Goal: Find contact information: Obtain details needed to contact an individual or organization

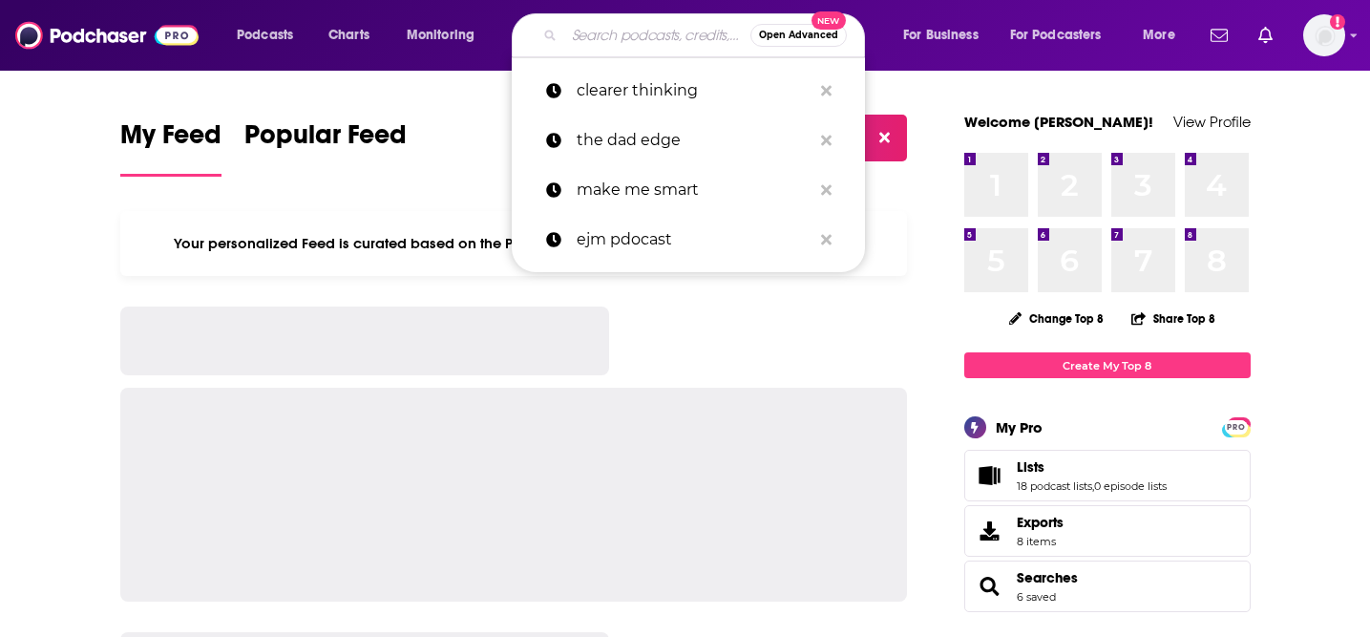
click at [605, 37] on input "Search podcasts, credits, & more..." at bounding box center [657, 35] width 186 height 31
paste input "[PERSON_NAME] Makes Money ("
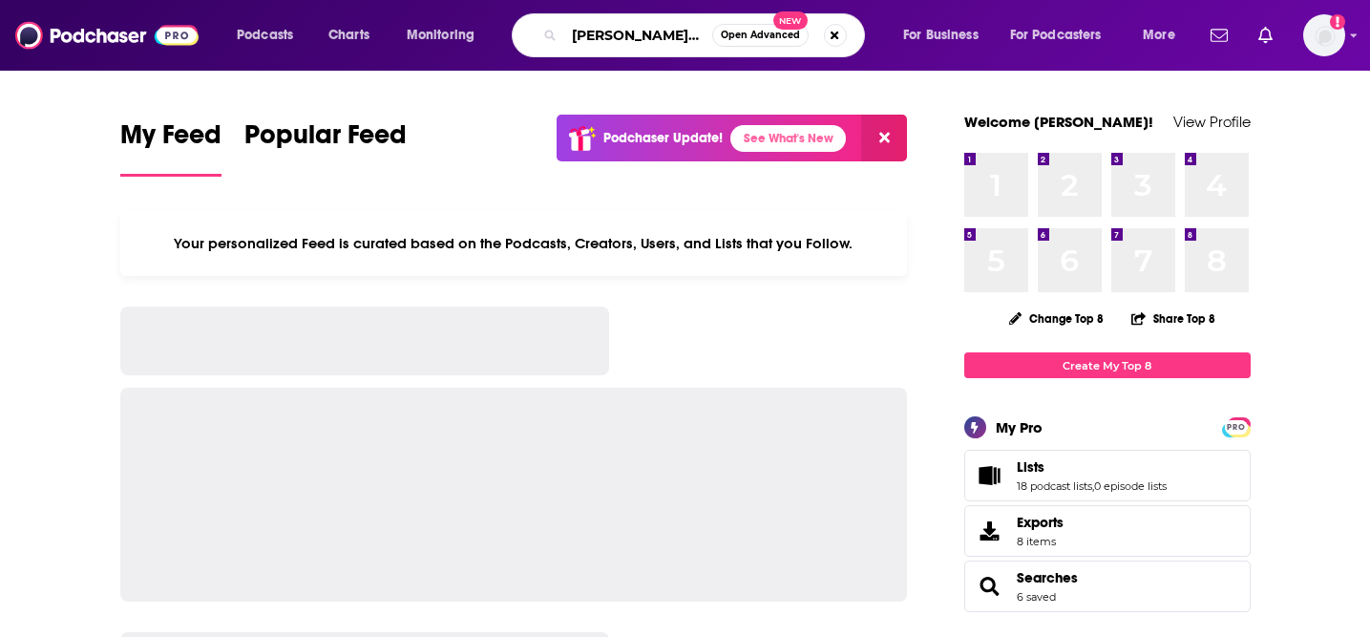
scroll to position [0, 18]
type input "[PERSON_NAME] Makes Money ("
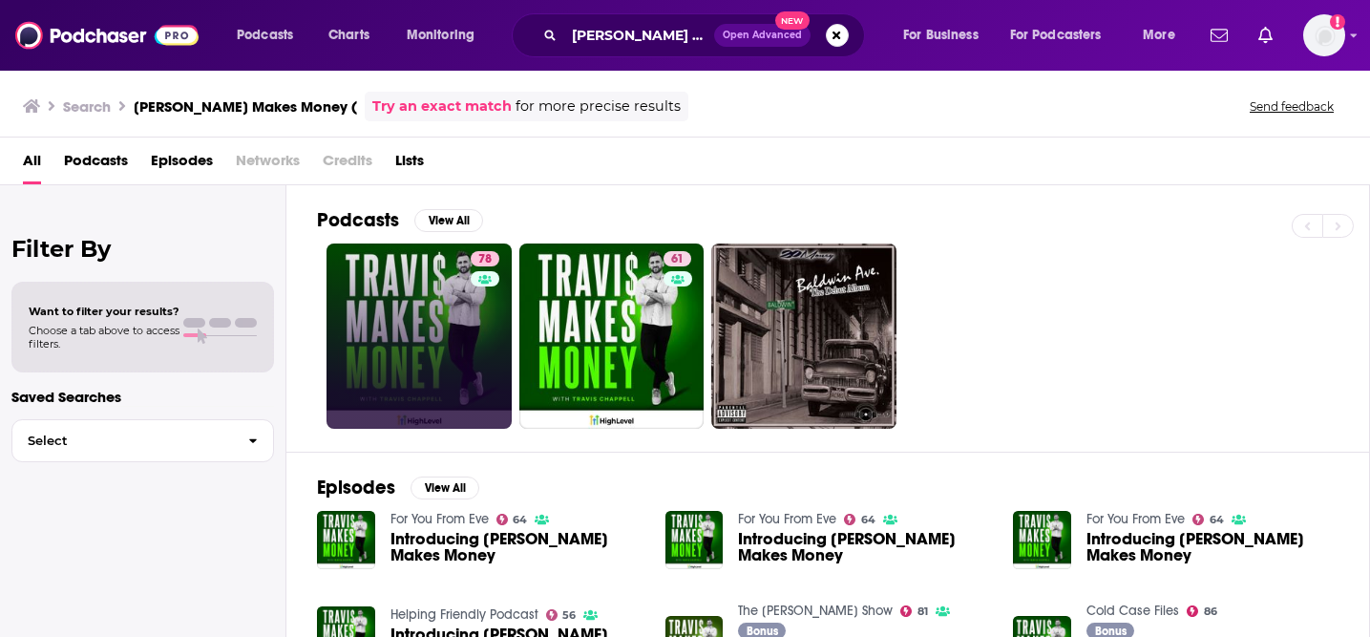
click at [436, 306] on link "78" at bounding box center [419, 335] width 185 height 185
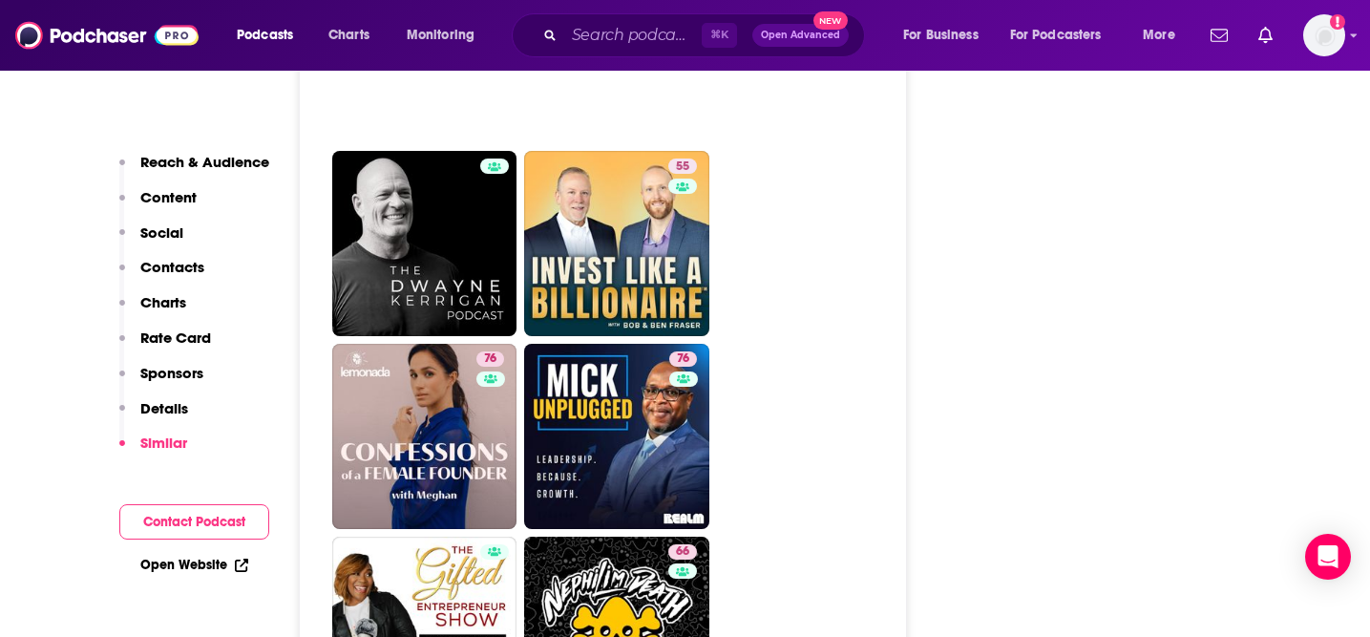
scroll to position [4326, 0]
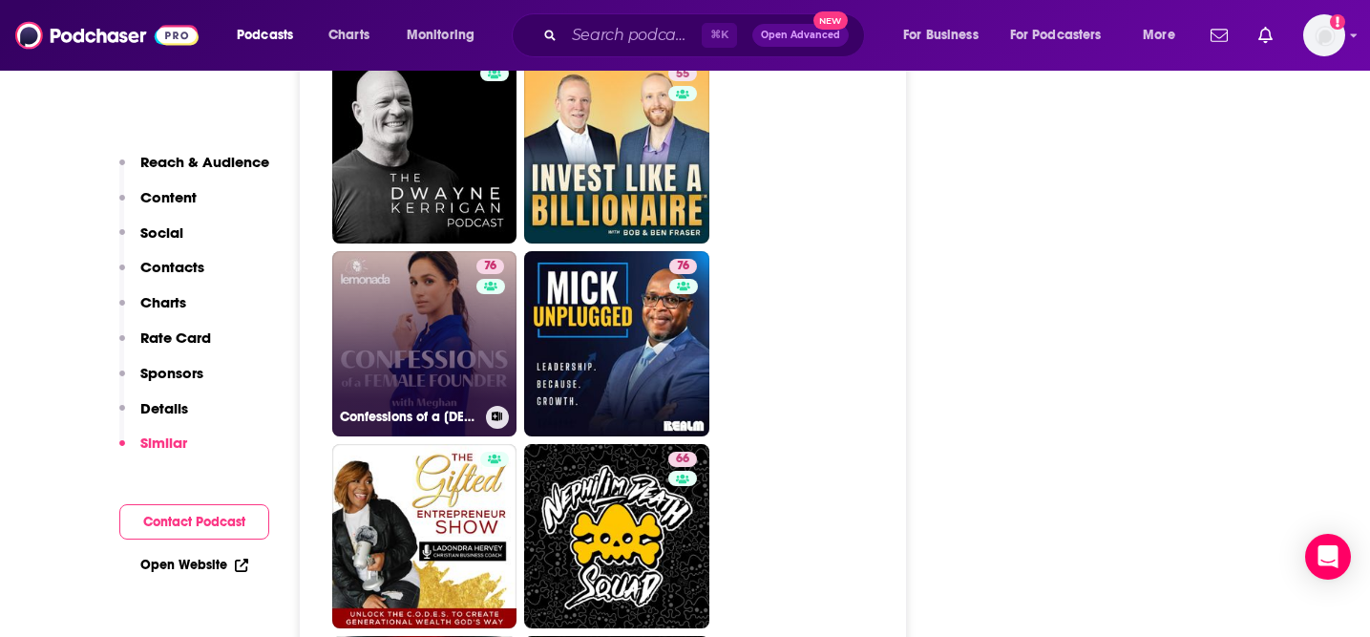
click at [443, 339] on link "76 Confessions of a [DEMOGRAPHIC_DATA] Founder with [PERSON_NAME]" at bounding box center [424, 343] width 185 height 185
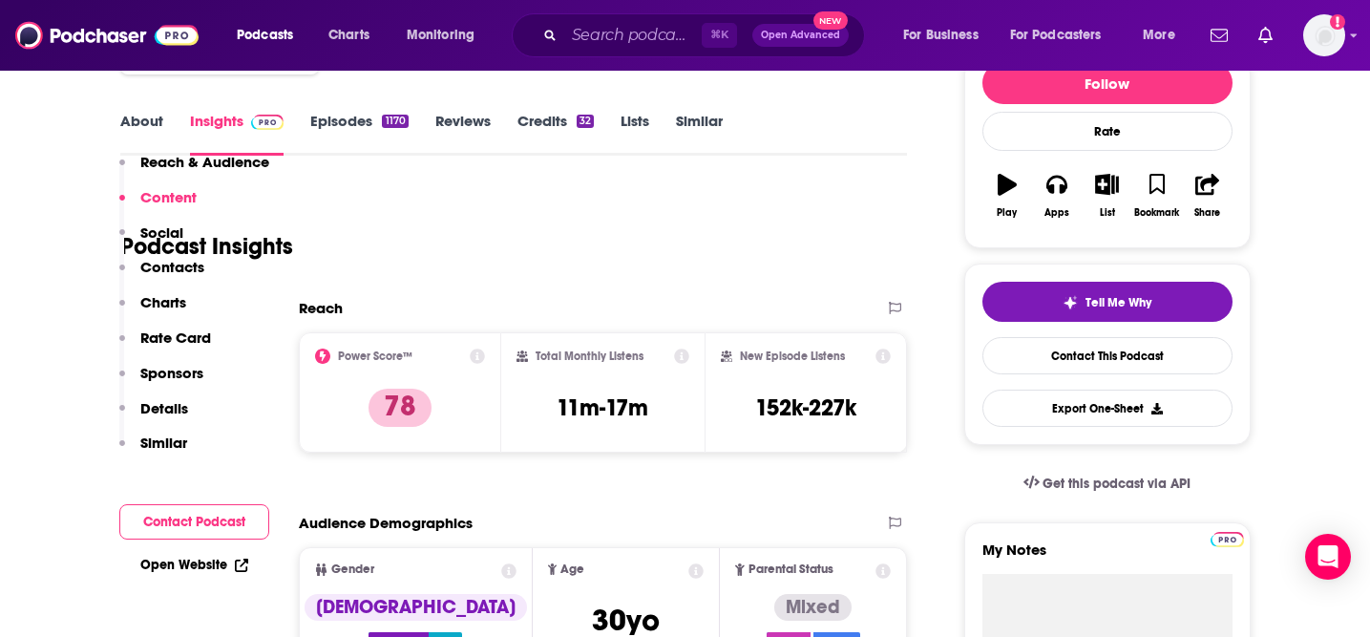
scroll to position [0, 0]
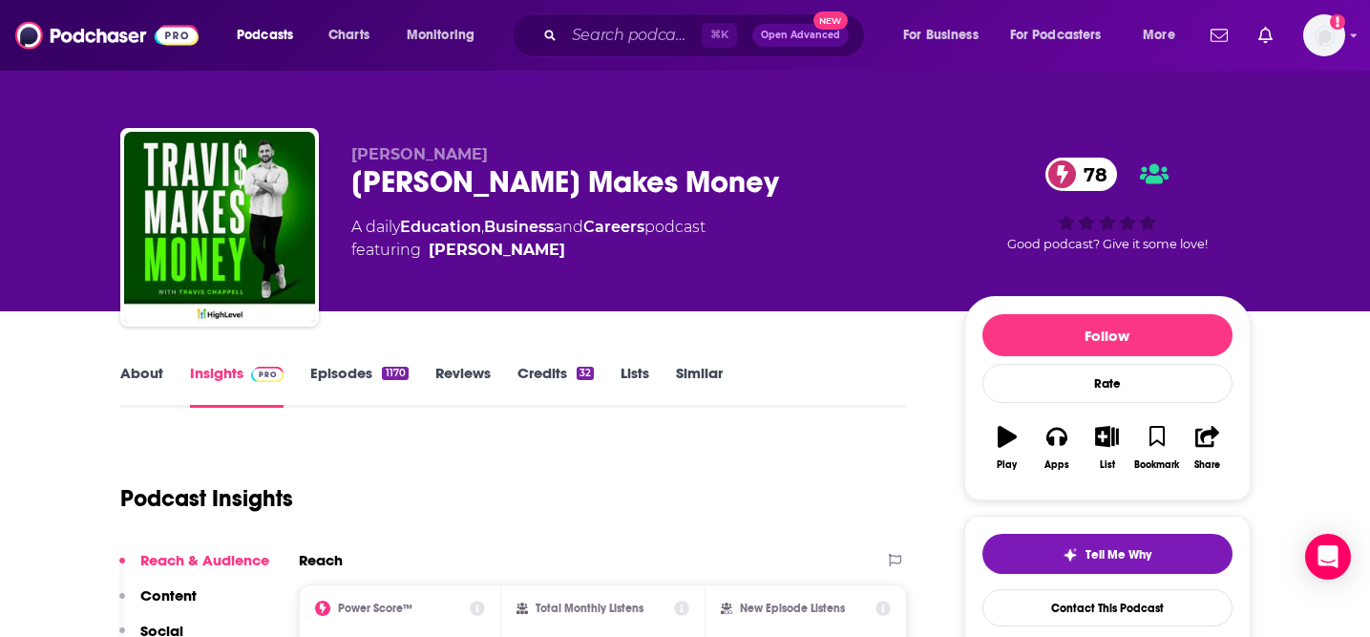
click at [329, 368] on link "Episodes 1170" at bounding box center [358, 386] width 97 height 44
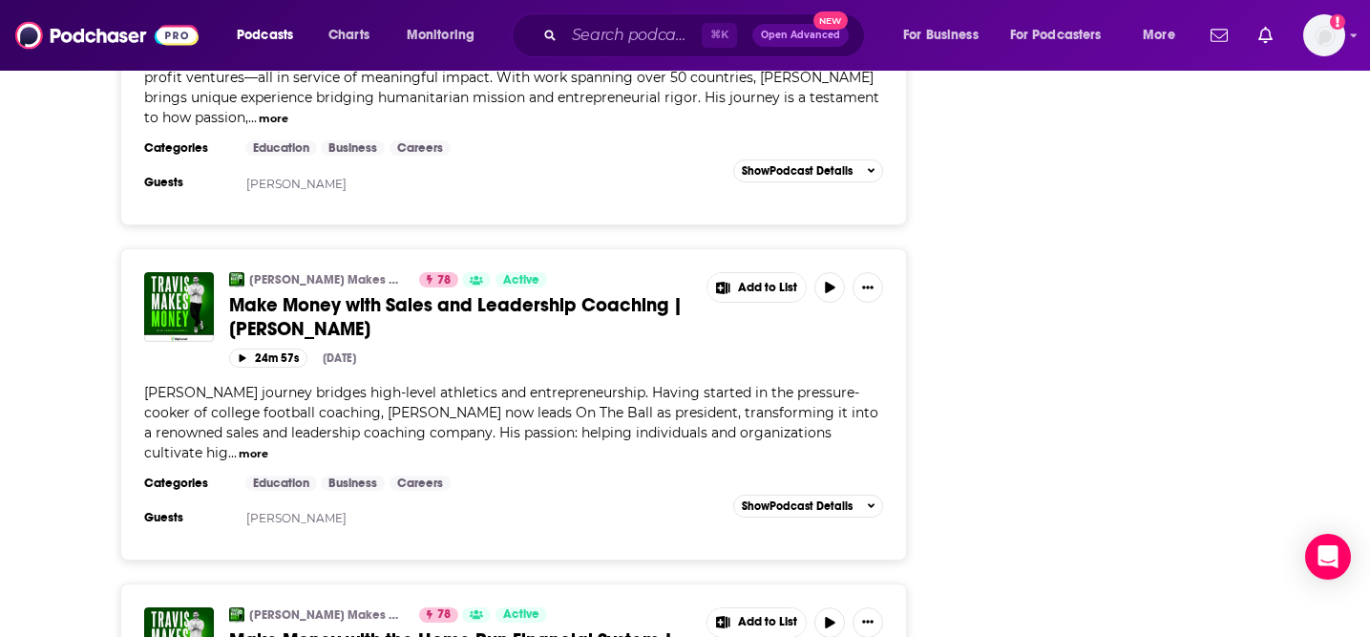
scroll to position [3033, 0]
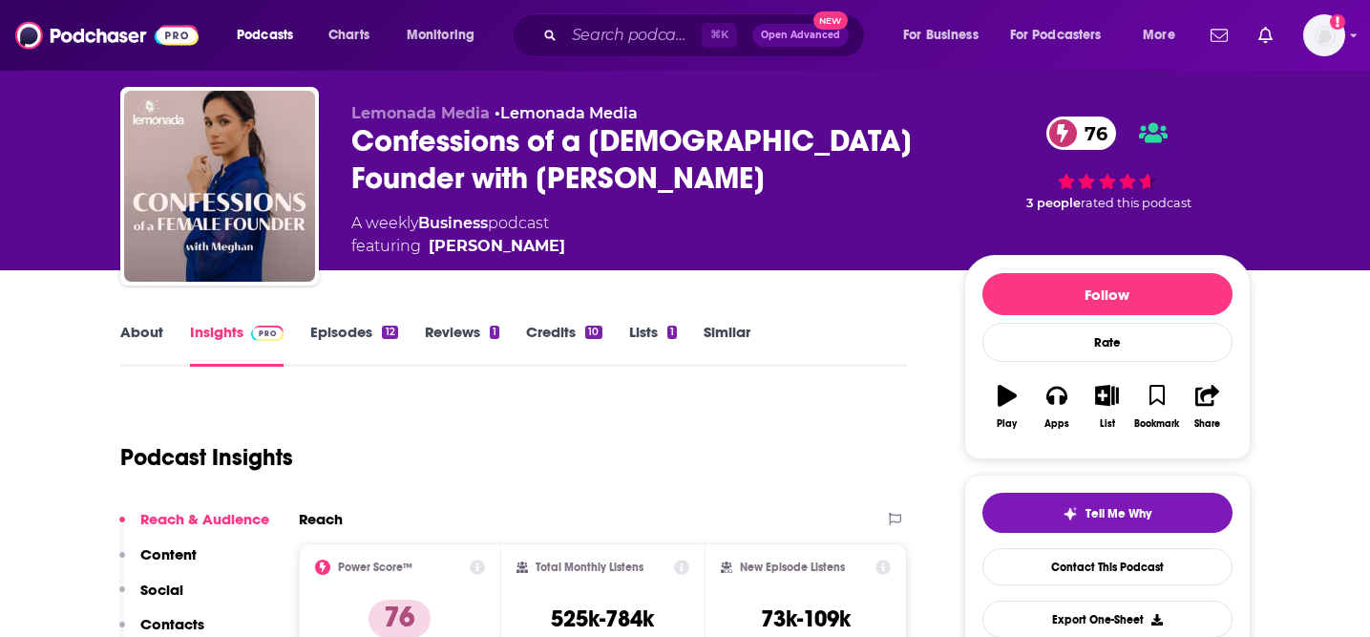
scroll to position [42, 0]
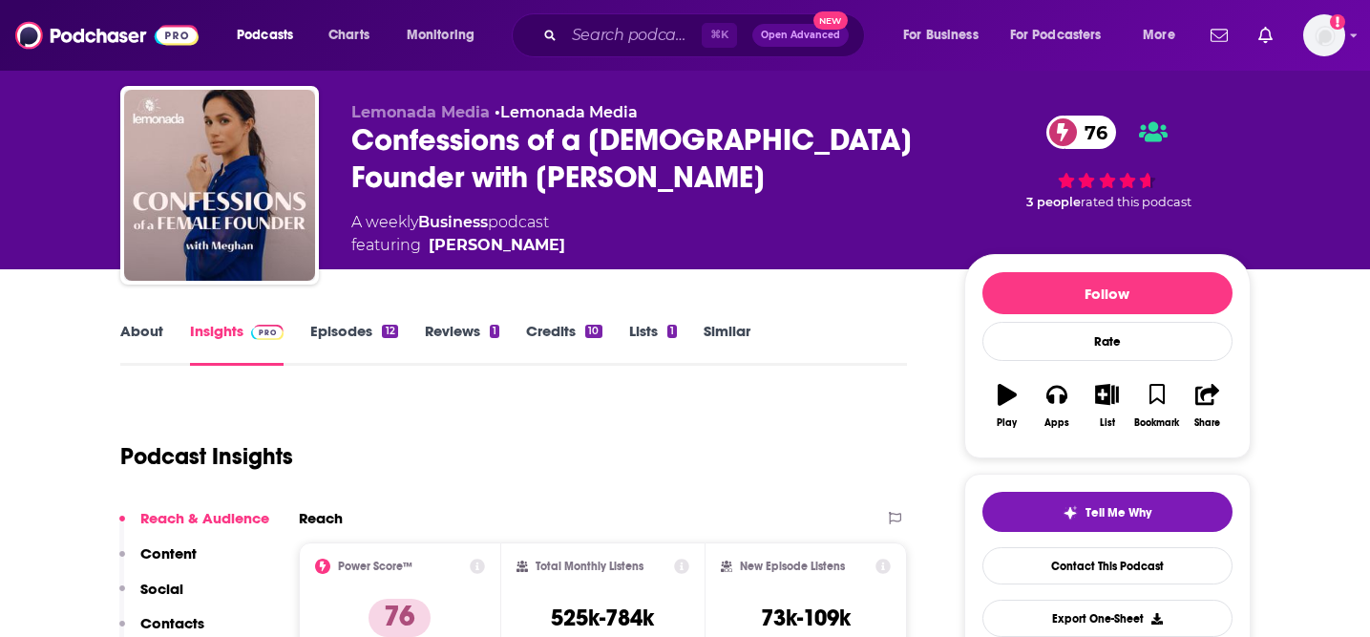
click at [127, 337] on link "About" at bounding box center [141, 344] width 43 height 44
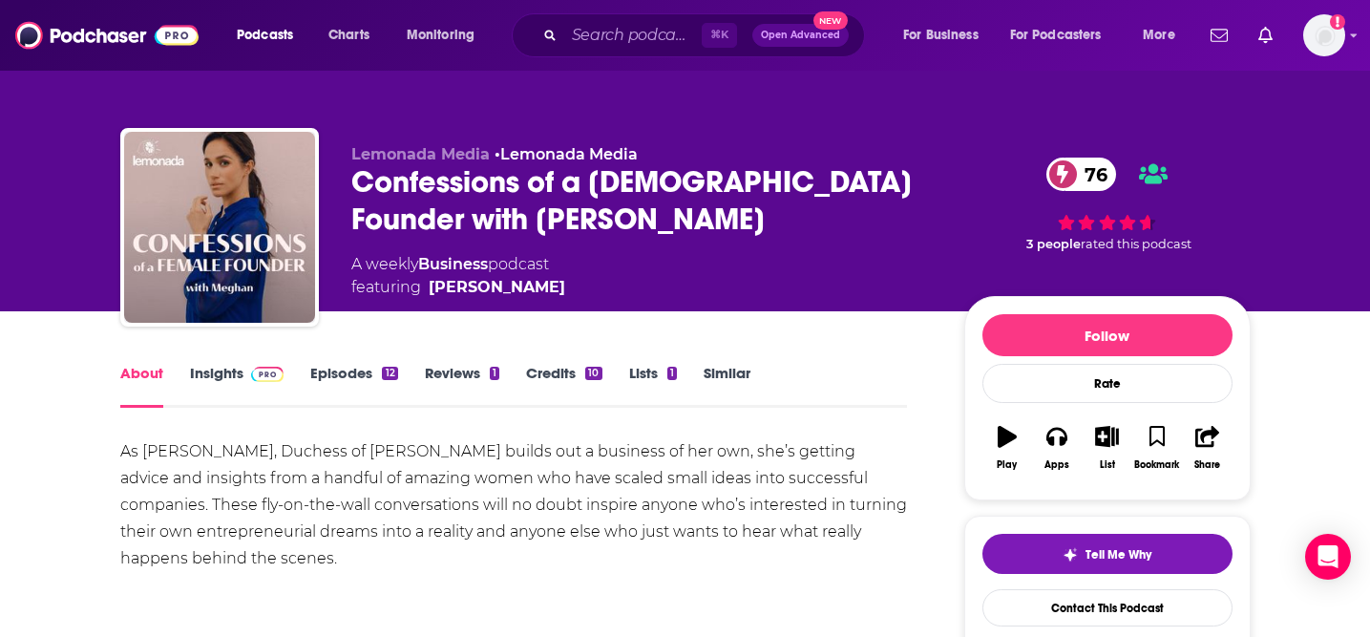
click at [221, 381] on link "Insights" at bounding box center [237, 386] width 95 height 44
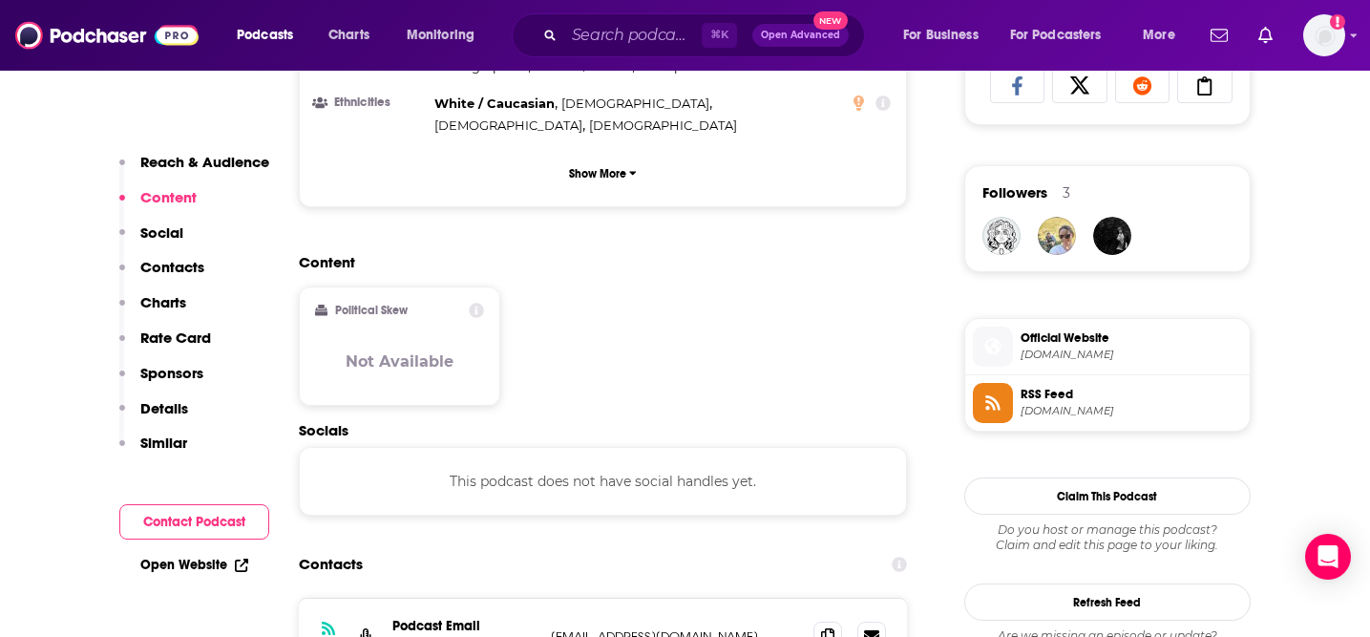
scroll to position [1515, 0]
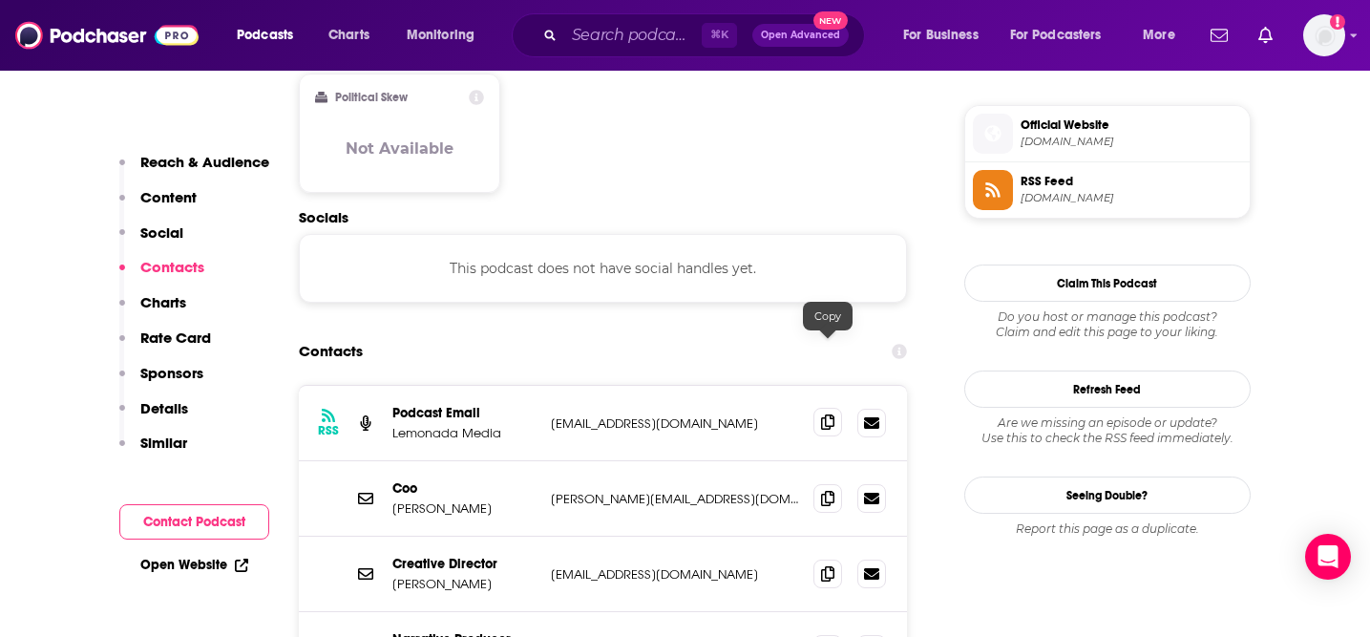
click at [819, 408] on span at bounding box center [827, 422] width 29 height 29
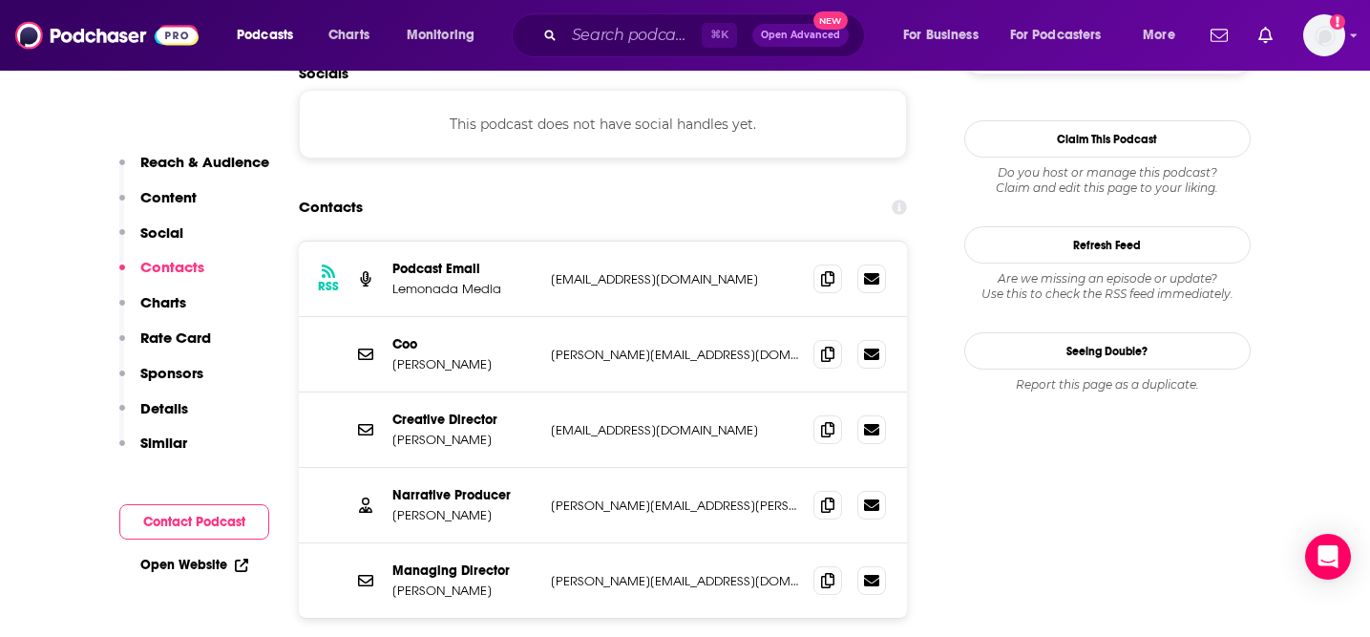
scroll to position [1670, 0]
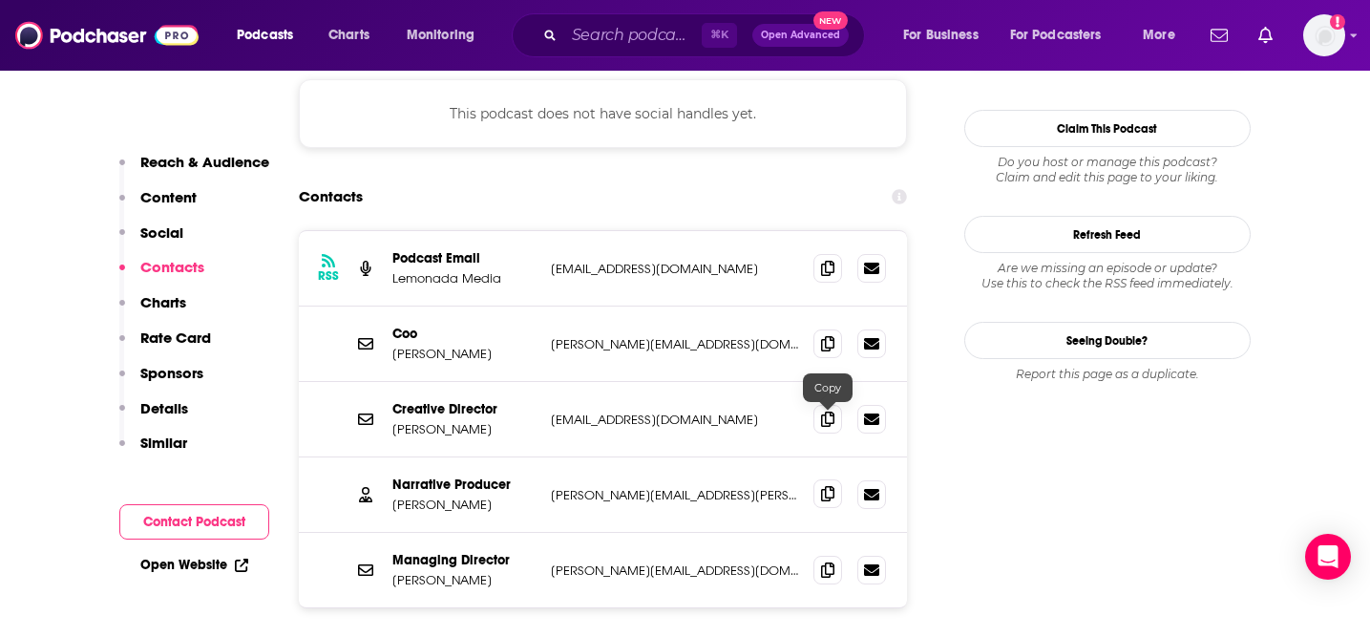
click at [832, 486] on icon at bounding box center [827, 493] width 13 height 15
click at [611, 572] on div "RSS Podcast Email Lemonada Media hey@lemonadamedia.com hey@lemonadamedia.com Co…" at bounding box center [603, 479] width 609 height 498
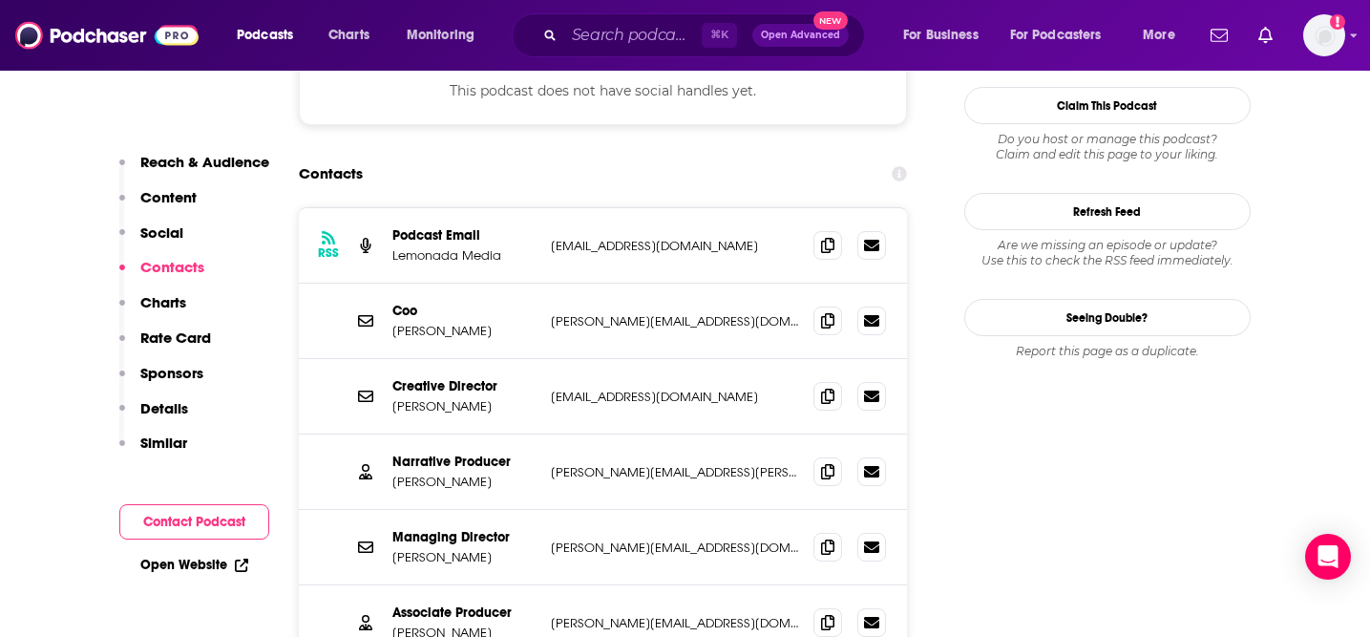
scroll to position [1704, 0]
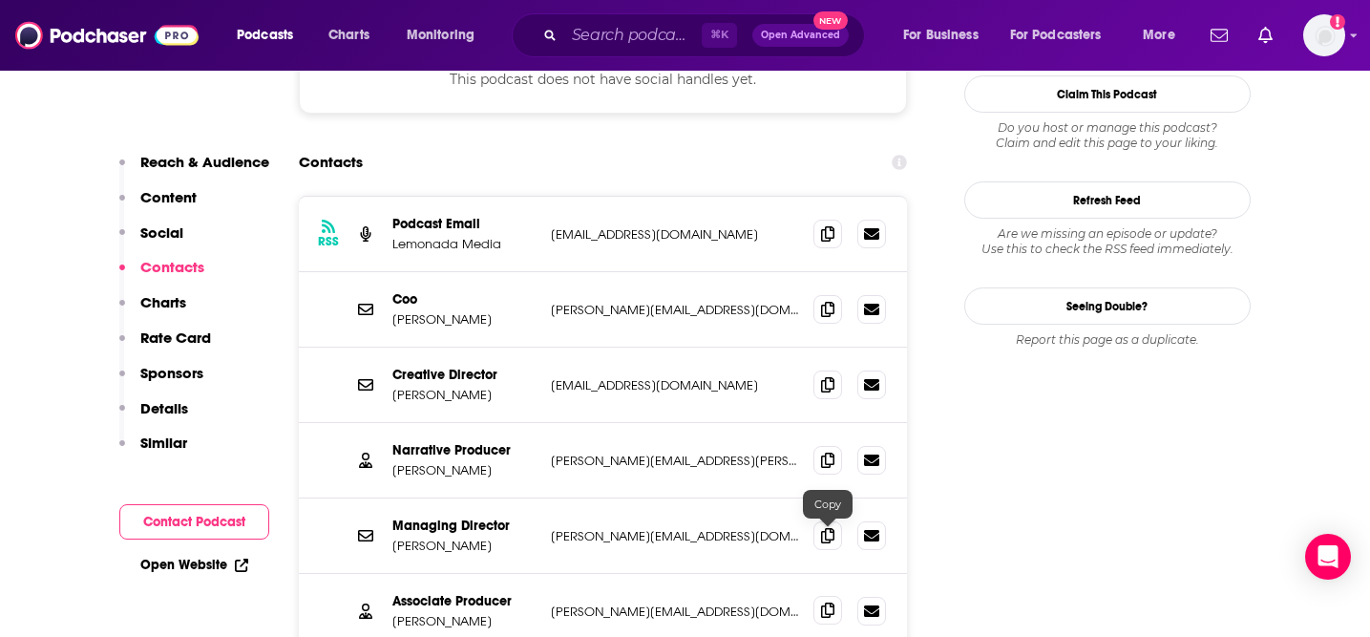
click at [829, 602] on icon at bounding box center [827, 609] width 13 height 15
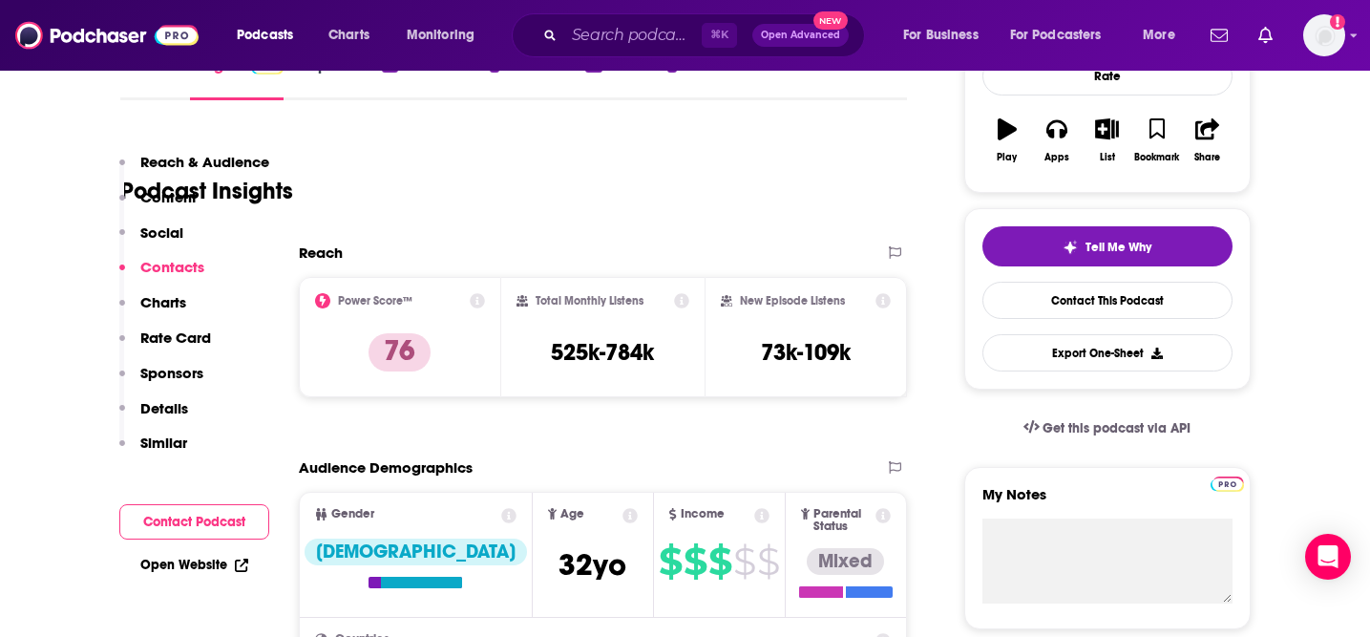
scroll to position [0, 0]
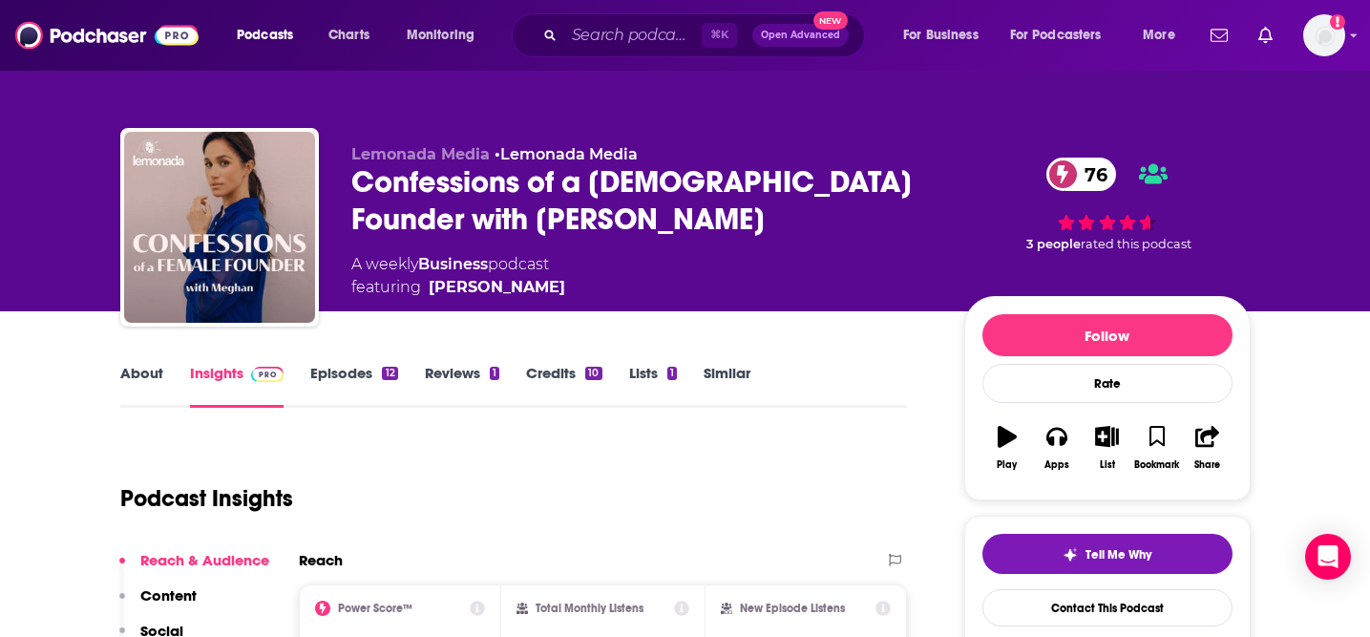
click at [143, 377] on link "About" at bounding box center [141, 386] width 43 height 44
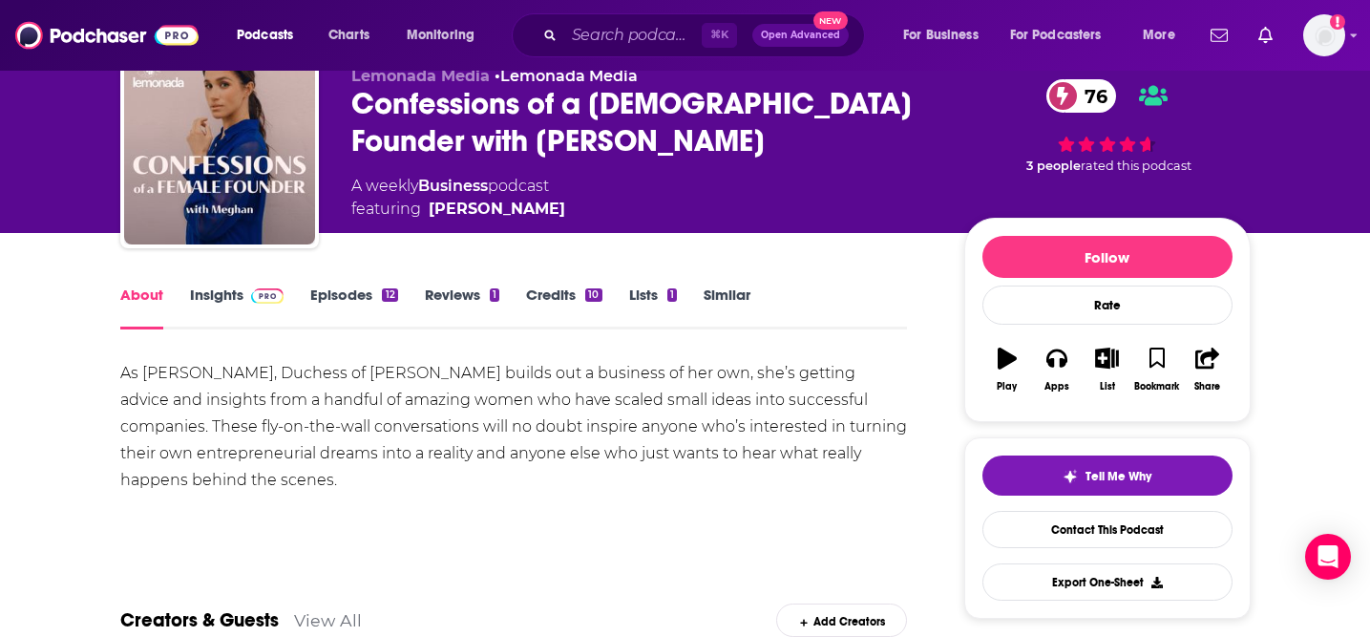
scroll to position [161, 0]
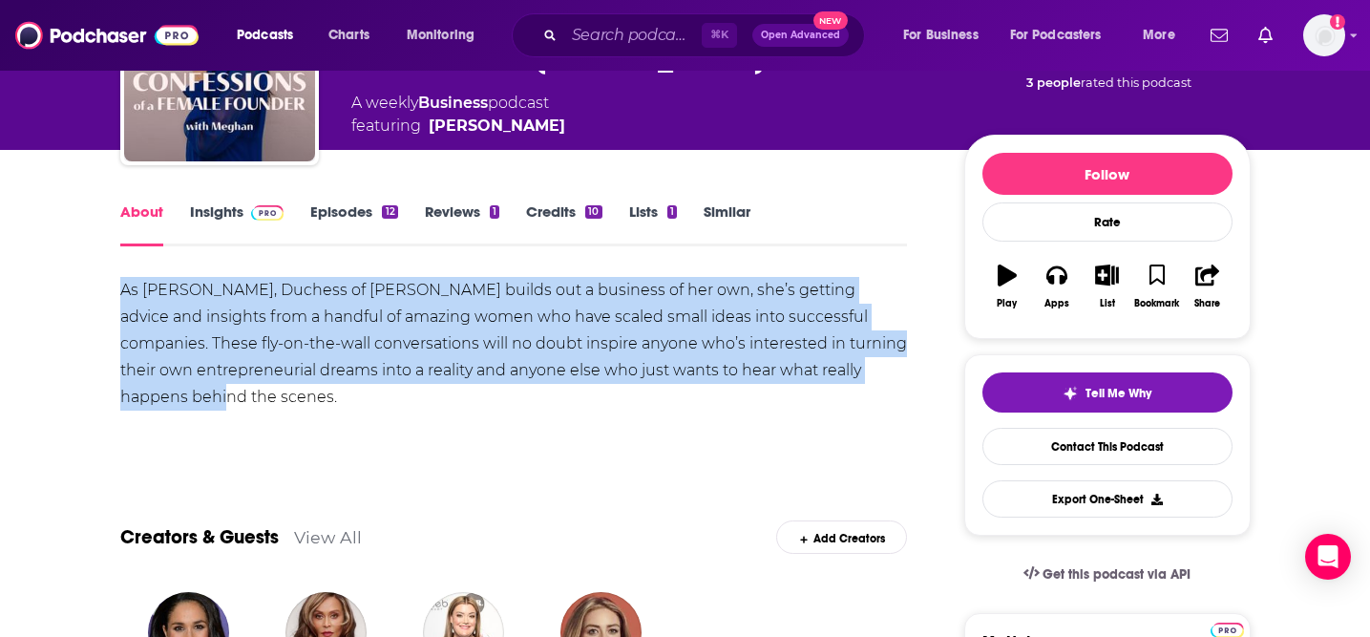
drag, startPoint x: 857, startPoint y: 371, endPoint x: 119, endPoint y: 284, distance: 743.1
copy div "As Meghan, Duchess of Sussex builds out a business of her own, she’s getting ad…"
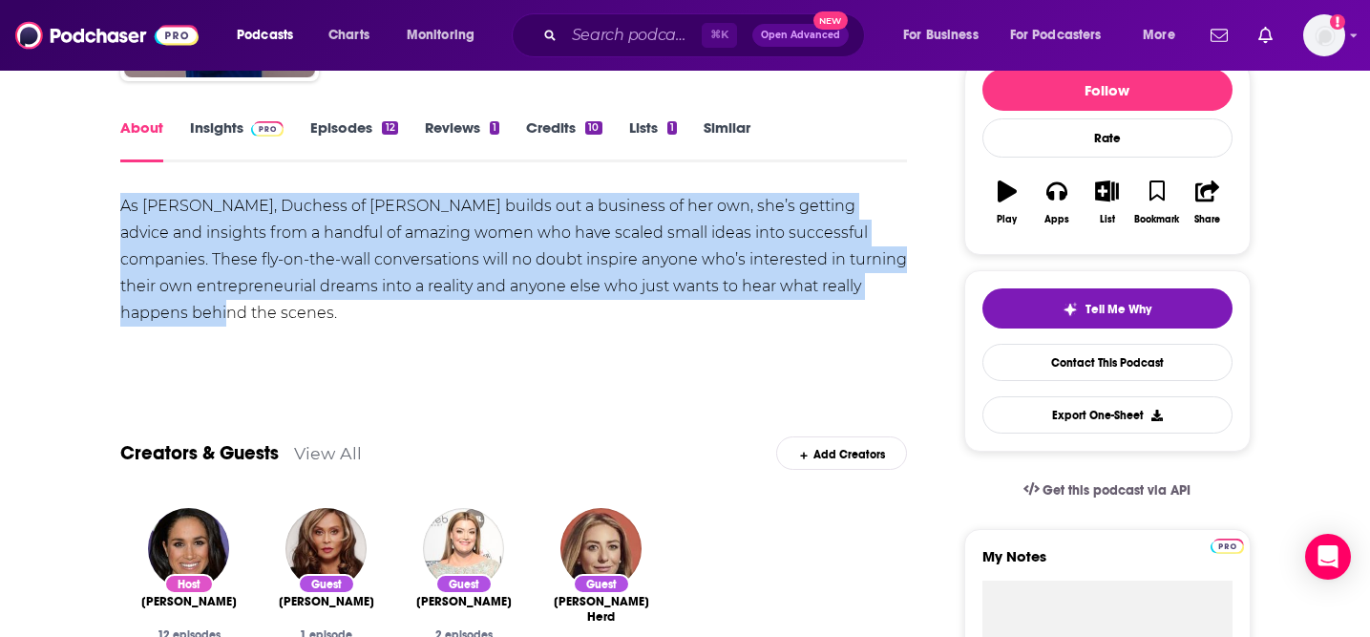
scroll to position [0, 0]
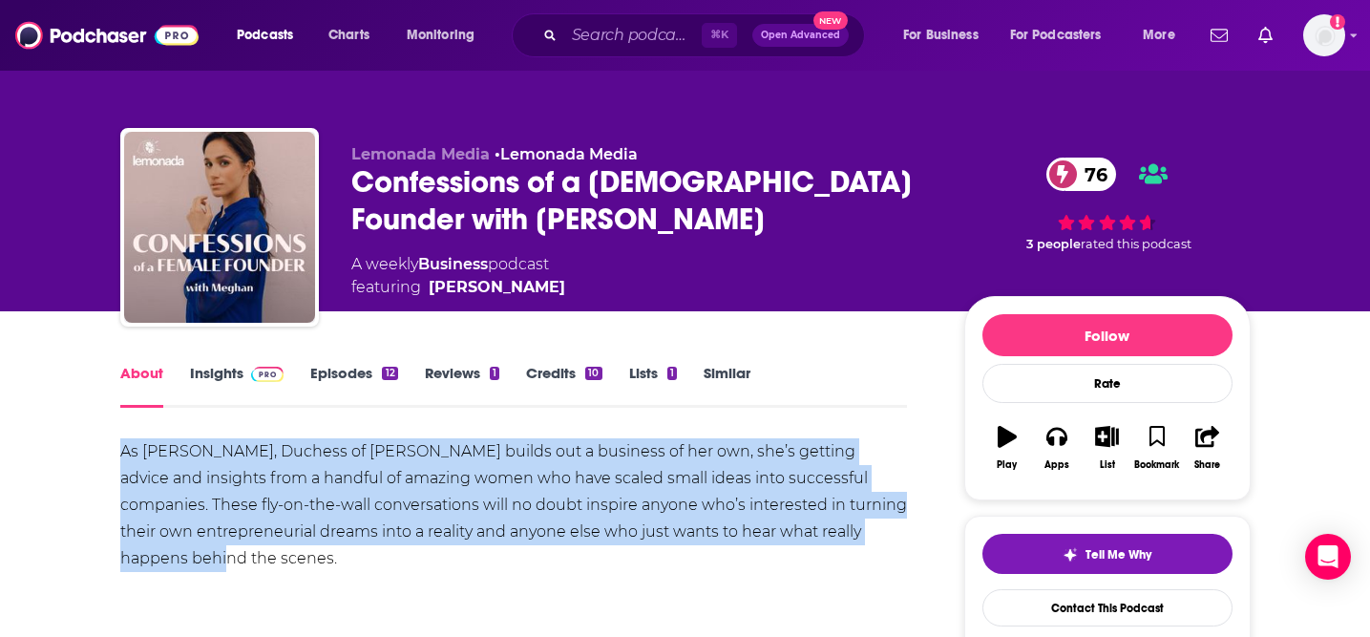
click at [219, 371] on link "Insights" at bounding box center [237, 386] width 95 height 44
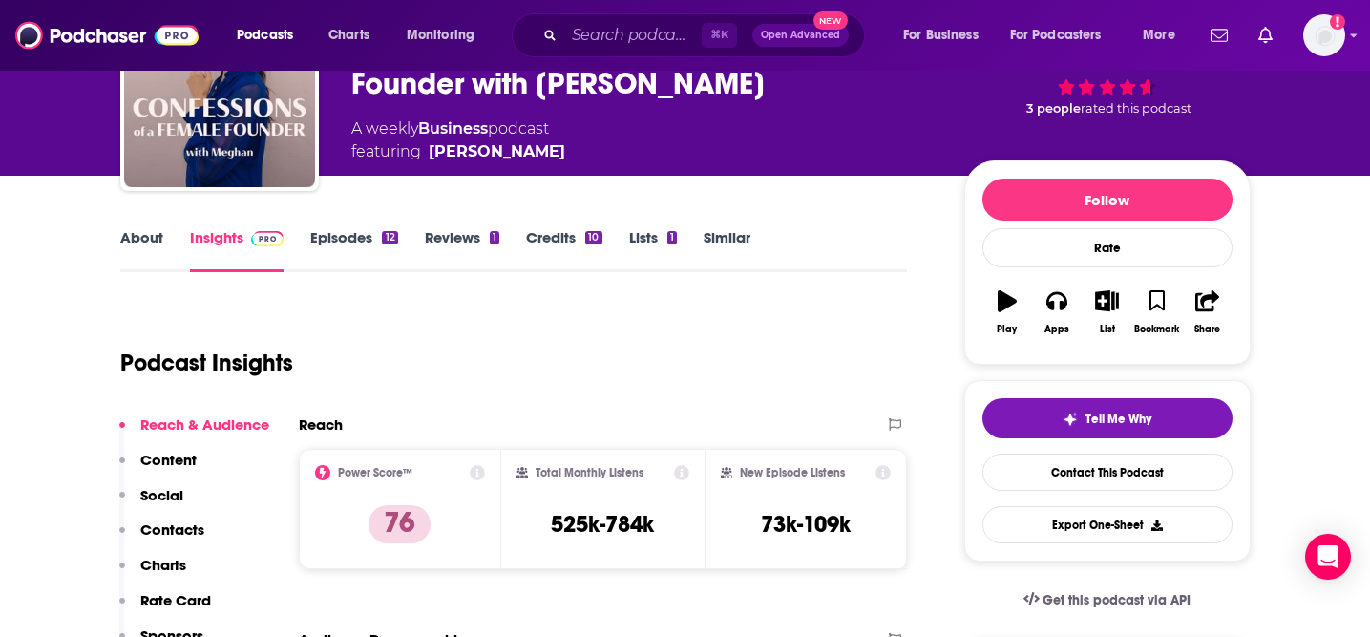
scroll to position [151, 0]
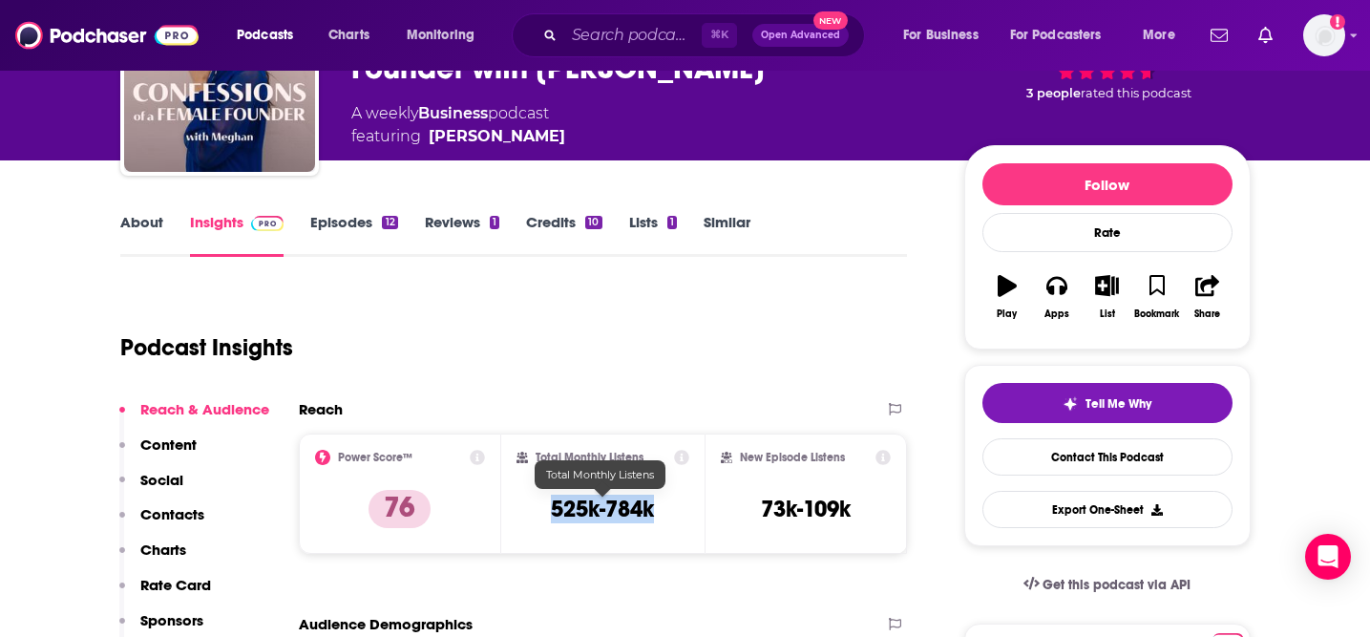
copy h3 "525k-784k"
drag, startPoint x: 668, startPoint y: 511, endPoint x: 553, endPoint y: 509, distance: 115.5
click at [553, 509] on div "Total Monthly Listens 525k-784k" at bounding box center [602, 494] width 173 height 88
